Goal: Task Accomplishment & Management: Use online tool/utility

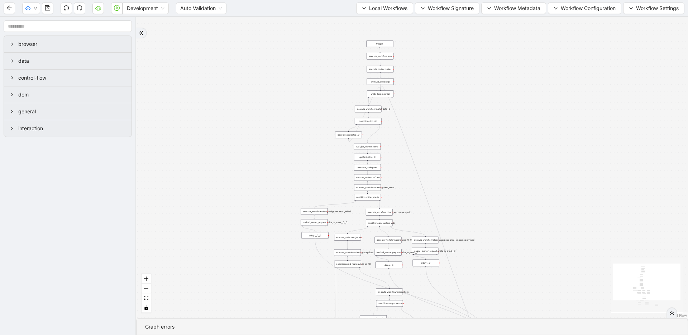
drag, startPoint x: 358, startPoint y: 85, endPoint x: 286, endPoint y: 191, distance: 128.5
click at [286, 191] on div "trigger execute_workflow:check_exceptions execute_workflow:encounters execute_w…" at bounding box center [412, 167] width 552 height 301
click at [402, 10] on span "Local Workflows" at bounding box center [388, 8] width 38 height 8
click at [383, 27] on li "Select" at bounding box center [381, 21] width 55 height 11
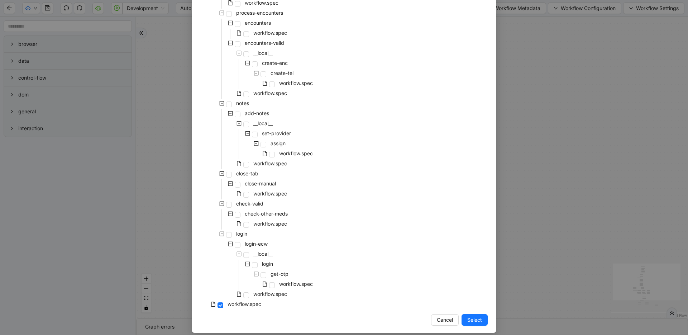
scroll to position [243, 0]
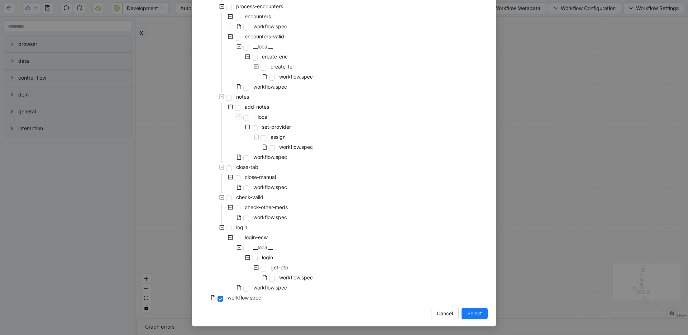
click at [562, 144] on div "Select Local Workflow pre-cert-medicare __local__ get-portal-data data workflow…" at bounding box center [344, 167] width 688 height 335
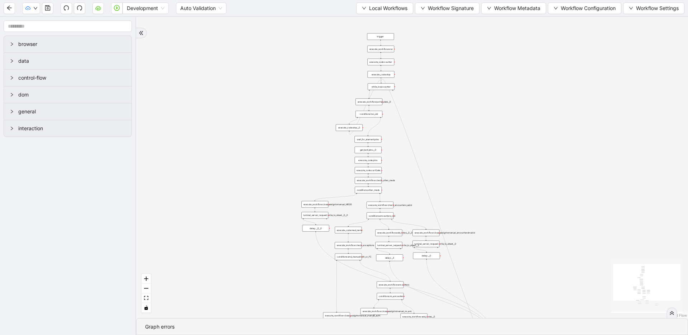
drag, startPoint x: 496, startPoint y: 170, endPoint x: 502, endPoint y: 229, distance: 59.8
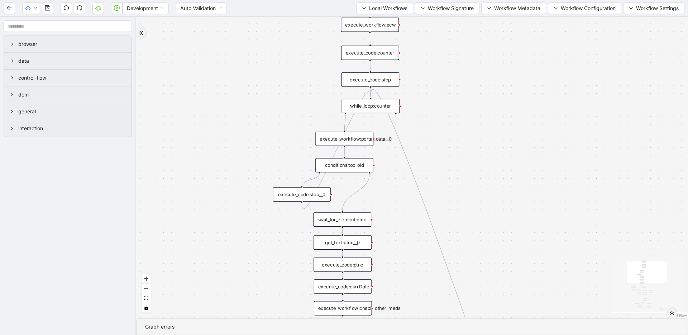
drag, startPoint x: 481, startPoint y: 223, endPoint x: 481, endPoint y: 165, distance: 58.1
click at [481, 165] on div "trigger execute_workflow:check_exceptions execute_workflow:encounters execute_w…" at bounding box center [412, 167] width 552 height 301
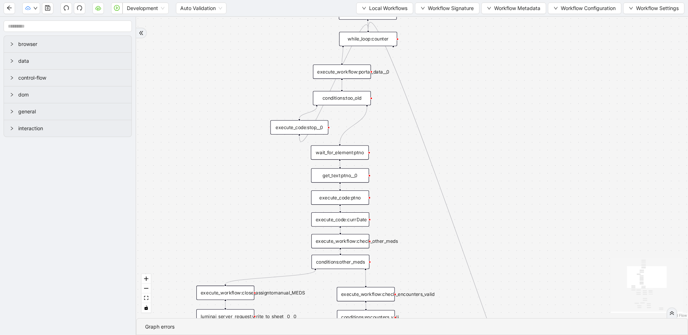
drag, startPoint x: 487, startPoint y: 218, endPoint x: 485, endPoint y: 142, distance: 75.7
click at [485, 142] on div "trigger execute_workflow:check_exceptions execute_workflow:encounters execute_w…" at bounding box center [412, 167] width 552 height 301
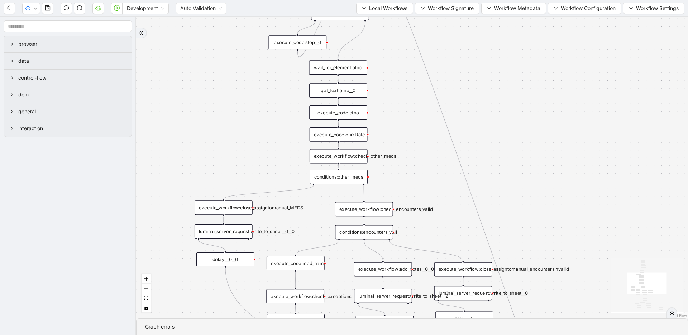
drag, startPoint x: 501, startPoint y: 240, endPoint x: 500, endPoint y: 165, distance: 76.0
click at [500, 165] on div "trigger execute_workflow:check_exceptions execute_workflow:encounters execute_w…" at bounding box center [412, 167] width 552 height 301
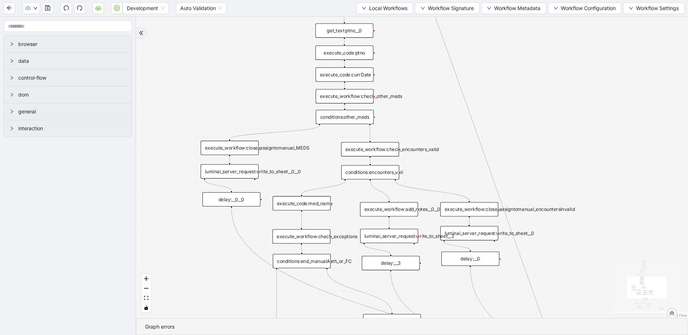
drag, startPoint x: 426, startPoint y: 187, endPoint x: 432, endPoint y: 127, distance: 60.2
click at [432, 127] on div "trigger execute_workflow:check_exceptions execute_workflow:encounters execute_w…" at bounding box center [412, 167] width 552 height 301
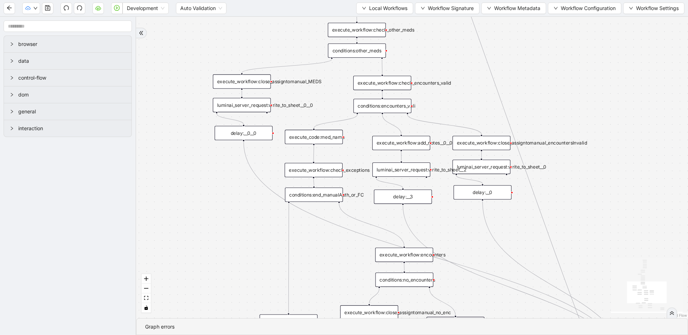
drag, startPoint x: 209, startPoint y: 255, endPoint x: 221, endPoint y: 189, distance: 67.4
click at [221, 189] on div "trigger execute_workflow:check_exceptions execute_workflow:encounters execute_w…" at bounding box center [412, 167] width 552 height 301
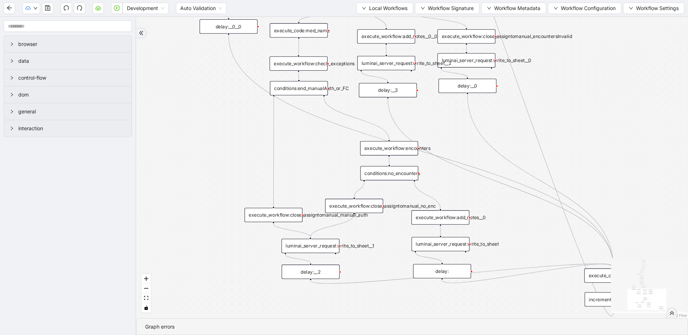
drag, startPoint x: 229, startPoint y: 206, endPoint x: 214, endPoint y: 100, distance: 107.5
click at [214, 100] on div "trigger execute_workflow:check_exceptions execute_workflow:encounters execute_w…" at bounding box center [412, 167] width 552 height 301
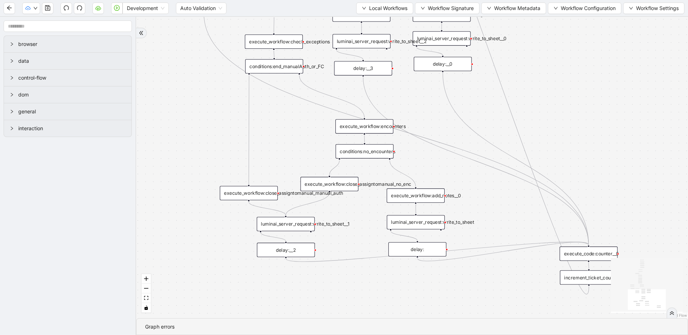
drag, startPoint x: 216, startPoint y: 115, endPoint x: 192, endPoint y: 93, distance: 33.0
click at [192, 93] on div "trigger execute_workflow:check_exceptions execute_workflow:encounters execute_w…" at bounding box center [412, 167] width 552 height 301
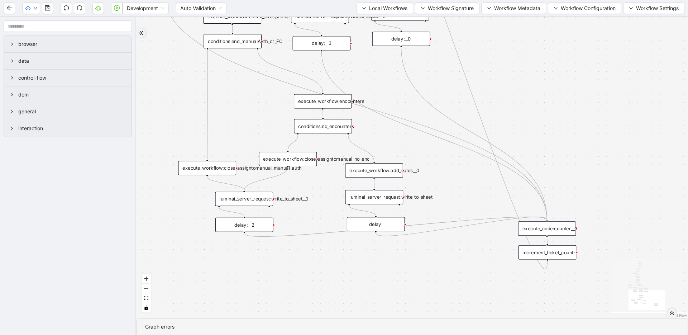
drag, startPoint x: 205, startPoint y: 114, endPoint x: 163, endPoint y: 89, distance: 48.6
click at [163, 89] on div "trigger execute_workflow:check_exceptions execute_workflow:encounters execute_w…" at bounding box center [412, 167] width 552 height 301
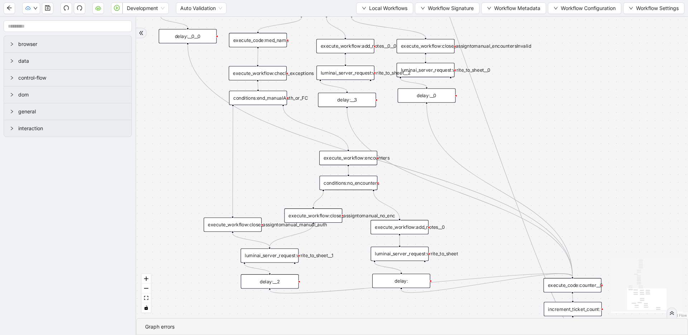
drag, startPoint x: 260, startPoint y: 157, endPoint x: 274, endPoint y: 184, distance: 30.5
